Goal: Contribute content: Contribute content

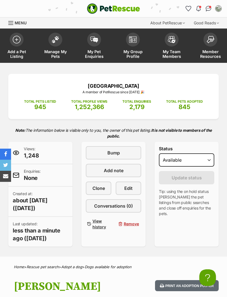
click at [57, 42] on img at bounding box center [56, 39] width 8 height 7
click at [58, 36] on img at bounding box center [56, 39] width 8 height 7
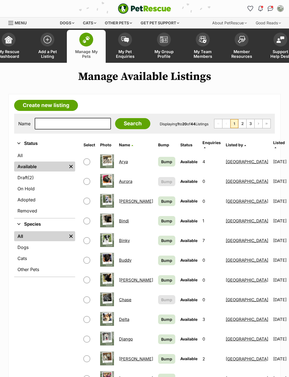
click at [66, 104] on link "Create new listing" at bounding box center [46, 105] width 64 height 11
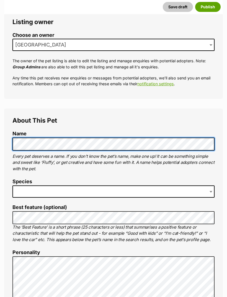
scroll to position [101, 0]
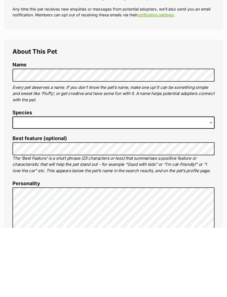
click at [164, 186] on span at bounding box center [113, 192] width 202 height 12
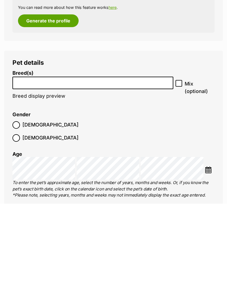
scroll to position [759, 0]
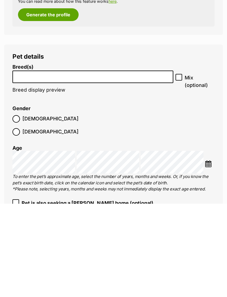
click at [147, 166] on input "search" at bounding box center [92, 169] width 157 height 6
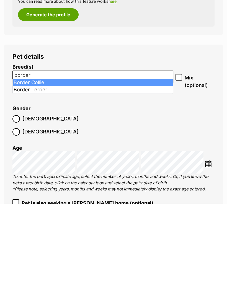
type input "border"
select select "37"
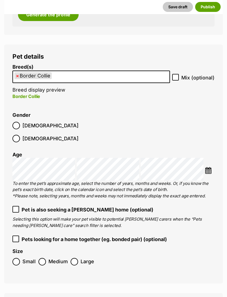
click at [179, 74] on input "Mix (optional)" at bounding box center [175, 77] width 7 height 7
checkbox input "true"
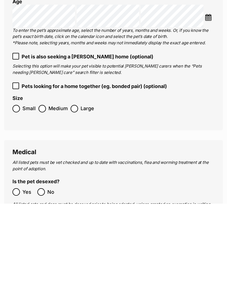
scroll to position [912, 0]
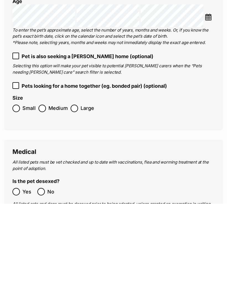
click at [49, 198] on span "Medium" at bounding box center [57, 201] width 19 height 7
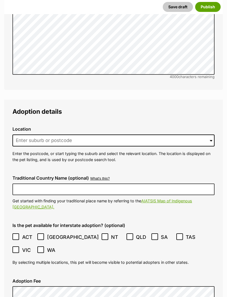
scroll to position [1407, 0]
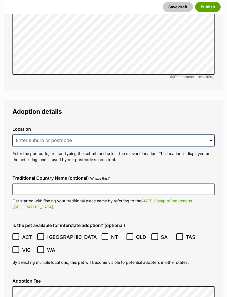
click at [151, 135] on input at bounding box center [113, 141] width 202 height 12
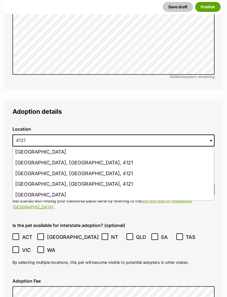
click at [79, 168] on li "Holland Park, Queensland, 4121" at bounding box center [113, 173] width 201 height 11
type input "Holland Park, Queensland, 4121"
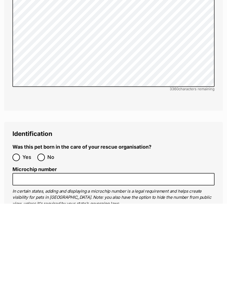
scroll to position [1820, 0]
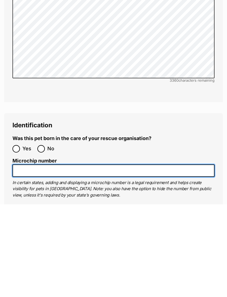
click at [39, 257] on input "Microchip number" at bounding box center [113, 263] width 202 height 12
paste input "991003002988140"
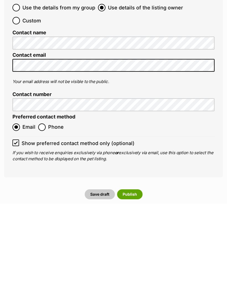
scroll to position [2250, 0]
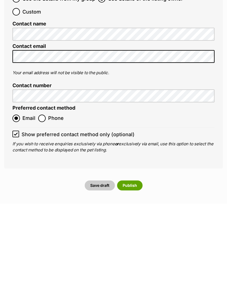
type input "991003002988140"
click at [132, 274] on button "Publish" at bounding box center [129, 279] width 25 height 10
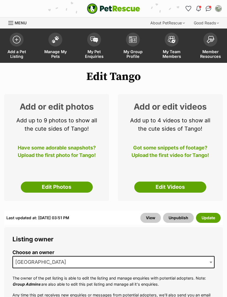
click at [75, 190] on link "Edit Photos" at bounding box center [57, 187] width 72 height 11
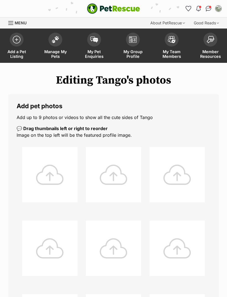
click at [69, 171] on div at bounding box center [49, 174] width 55 height 55
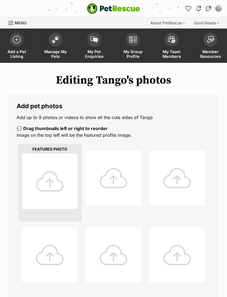
click at [71, 170] on div at bounding box center [49, 181] width 55 height 55
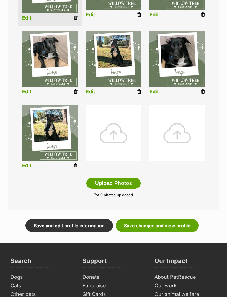
scroll to position [253, 0]
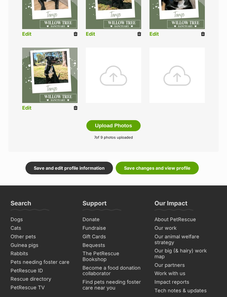
click at [172, 170] on link "Save changes and view profile" at bounding box center [157, 168] width 83 height 13
